Goal: Information Seeking & Learning: Learn about a topic

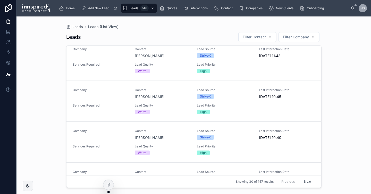
scroll to position [297, 0]
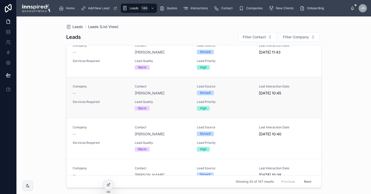
click at [170, 100] on div "Company -- Contact [PERSON_NAME] Lead Source StriveX Last Interaction Date [DAT…" at bounding box center [194, 98] width 243 height 26
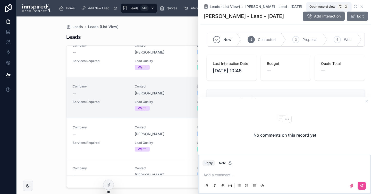
click at [356, 7] on icon at bounding box center [356, 7] width 1 height 1
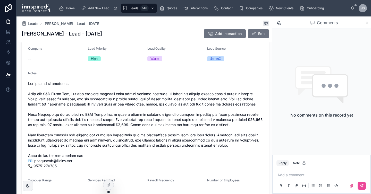
scroll to position [152, 0]
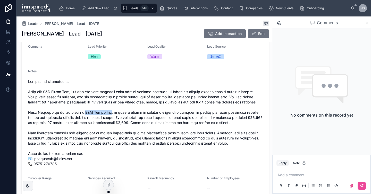
drag, startPoint x: 81, startPoint y: 118, endPoint x: 106, endPoint y: 119, distance: 24.8
click at [106, 119] on span at bounding box center [145, 123] width 235 height 88
